Goal: Task Accomplishment & Management: Manage account settings

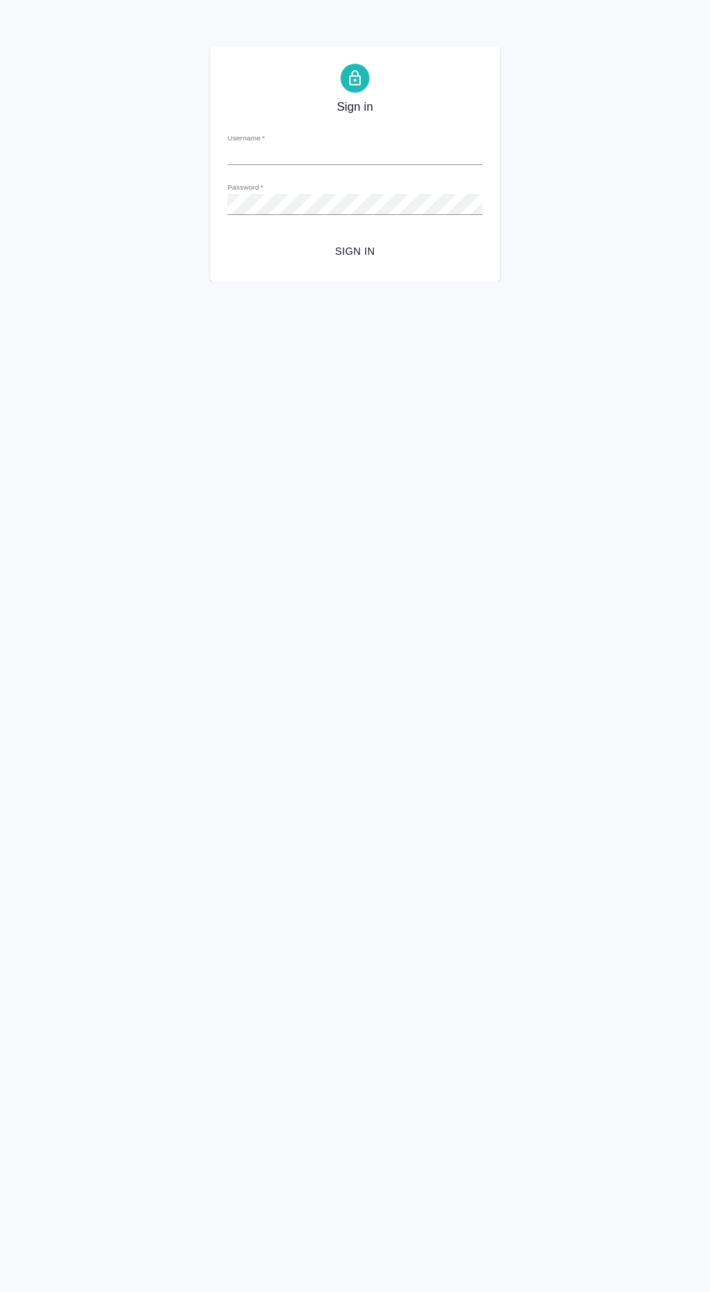
type input "d.valeev@awatera.com"
click at [390, 258] on span "Sign in" at bounding box center [355, 252] width 232 height 18
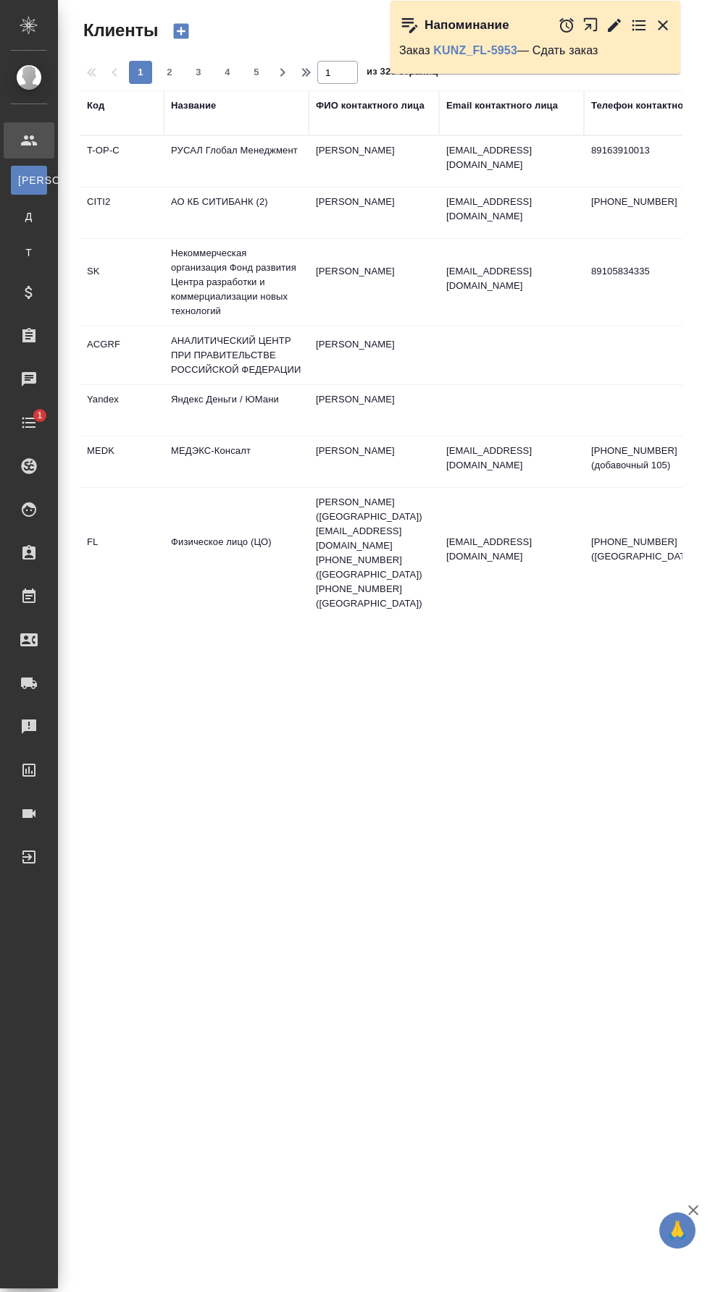
select select "RU"
click at [41, 344] on div at bounding box center [40, 335] width 41 height 17
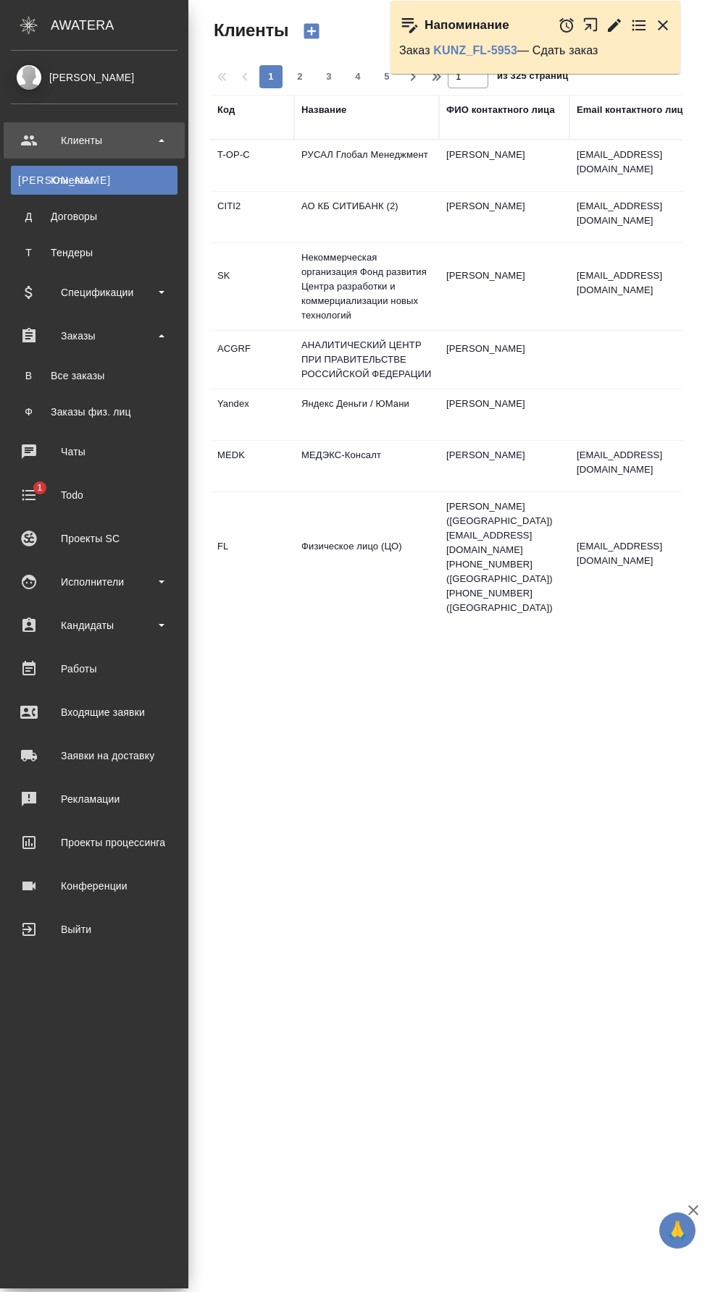
click at [123, 376] on div "Все заказы" at bounding box center [94, 376] width 152 height 14
